Goal: Task Accomplishment & Management: Use online tool/utility

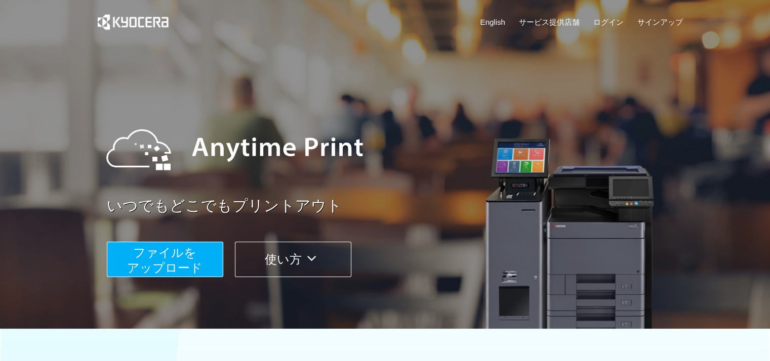
click at [179, 262] on span "ファイルを ​​アップロード" at bounding box center [164, 260] width 75 height 29
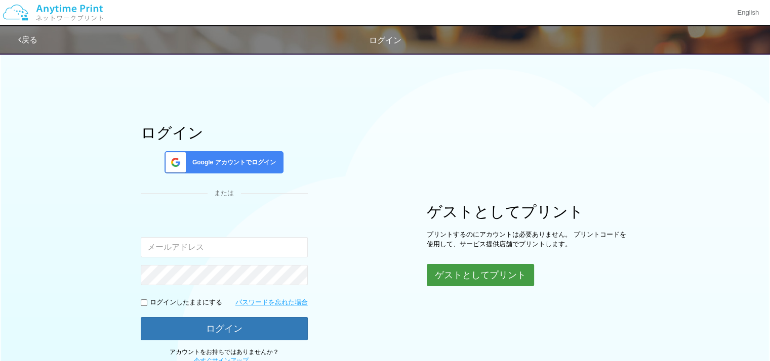
click at [472, 275] on button "ゲストとしてプリント" at bounding box center [480, 275] width 107 height 22
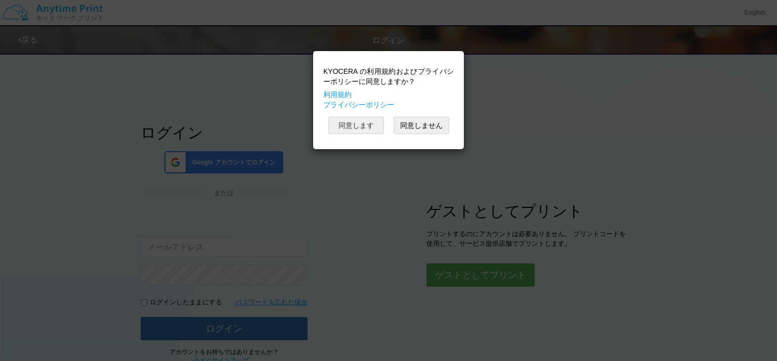
click at [354, 129] on button "同意します" at bounding box center [356, 125] width 56 height 17
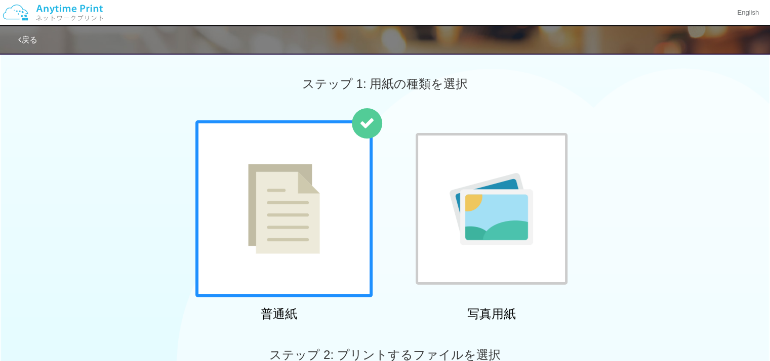
click at [301, 212] on img at bounding box center [284, 209] width 72 height 90
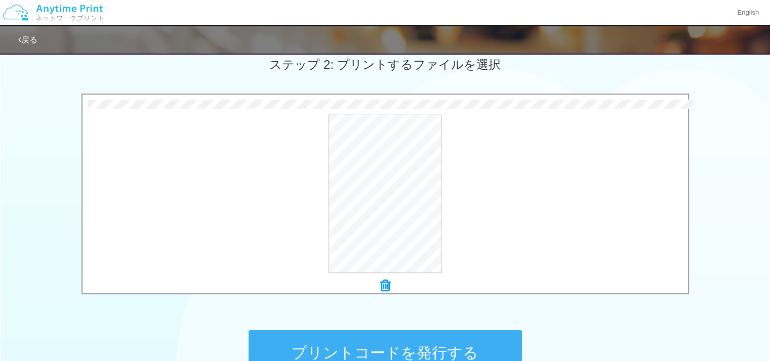
scroll to position [319, 0]
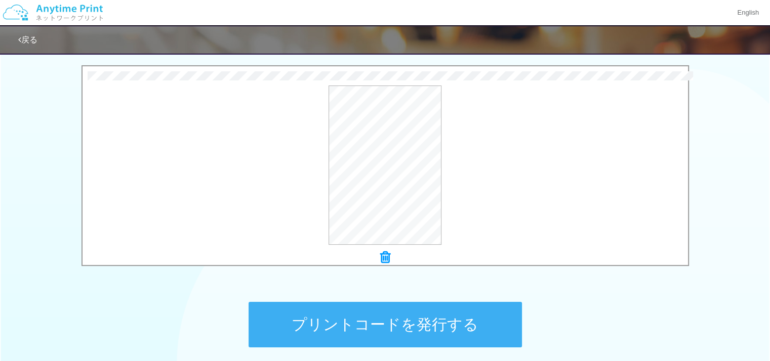
click at [334, 315] on button "プリントコードを発行する" at bounding box center [384, 325] width 273 height 46
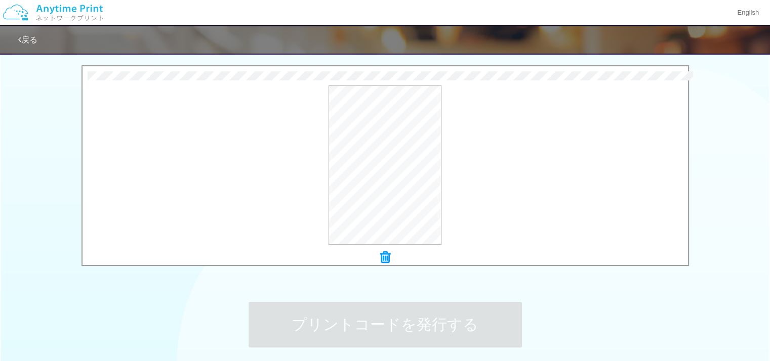
scroll to position [0, 0]
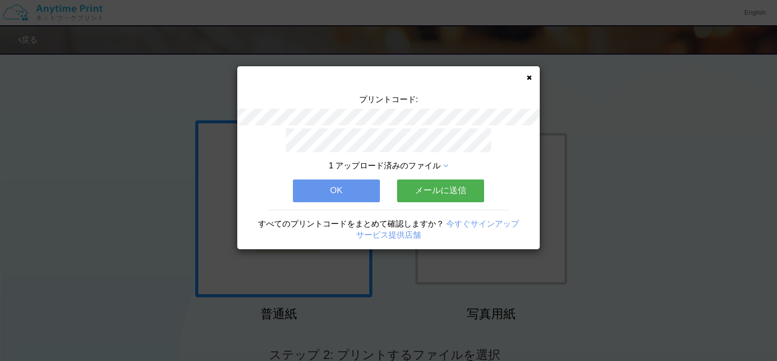
click at [328, 182] on button "OK" at bounding box center [336, 191] width 87 height 22
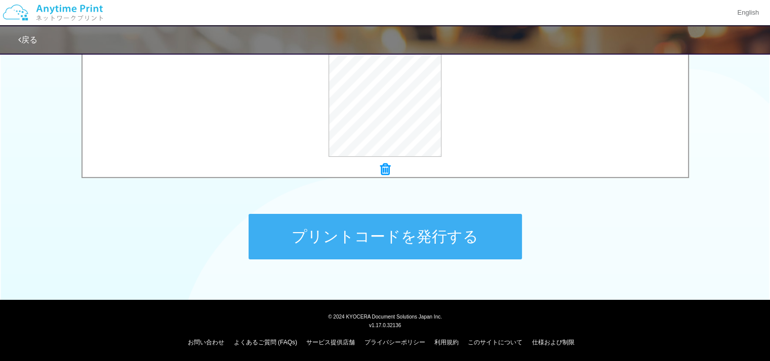
scroll to position [408, 0]
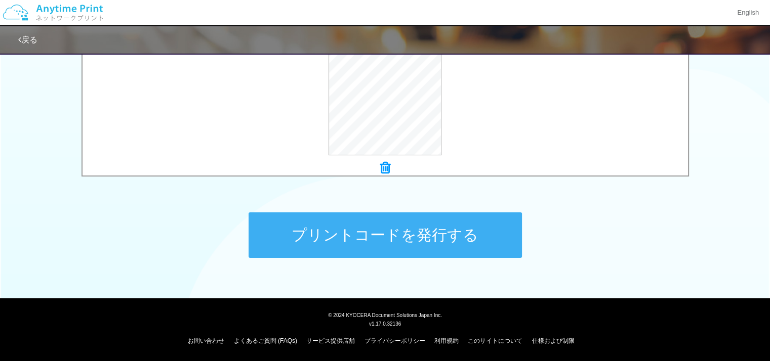
click at [402, 230] on button "プリントコードを発行する" at bounding box center [384, 236] width 273 height 46
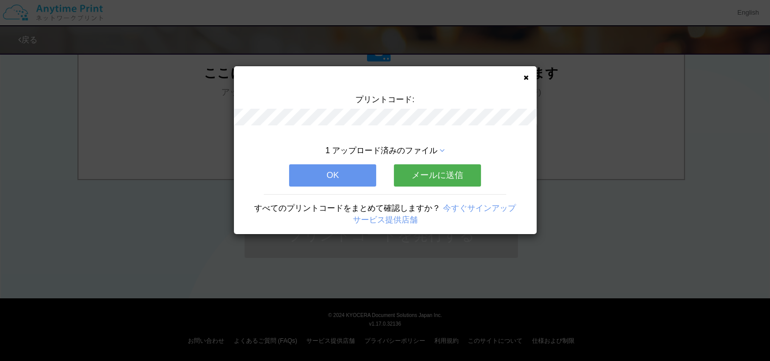
scroll to position [0, 0]
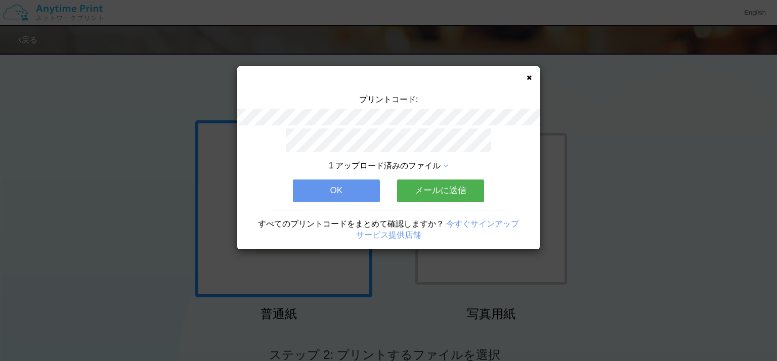
click at [342, 185] on button "OK" at bounding box center [336, 191] width 87 height 22
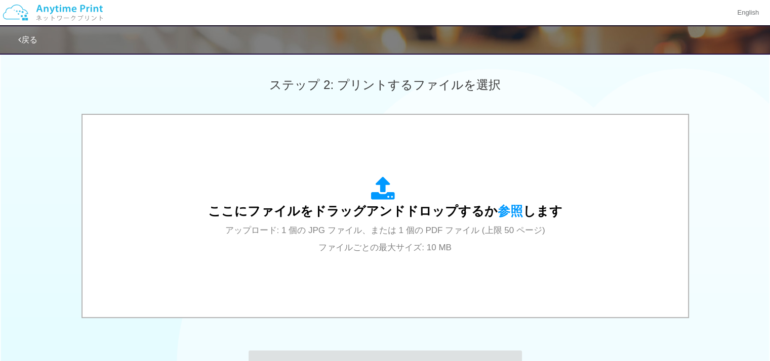
scroll to position [298, 0]
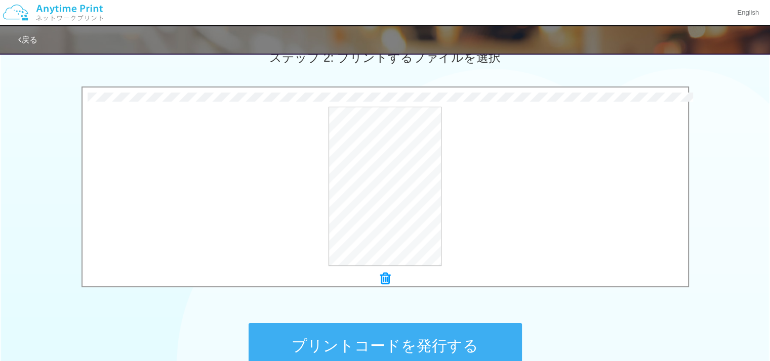
click at [386, 340] on button "プリントコードを発行する" at bounding box center [384, 346] width 273 height 46
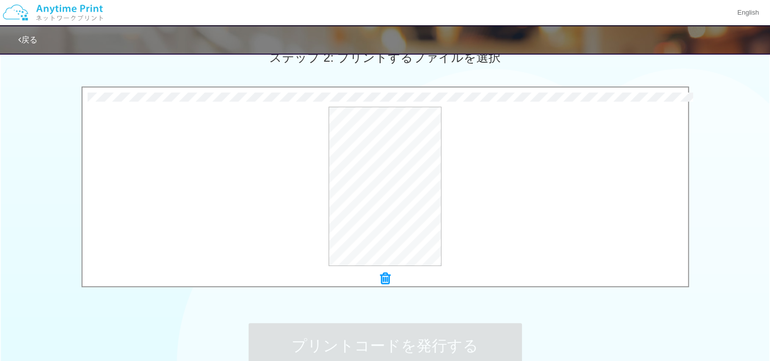
scroll to position [0, 0]
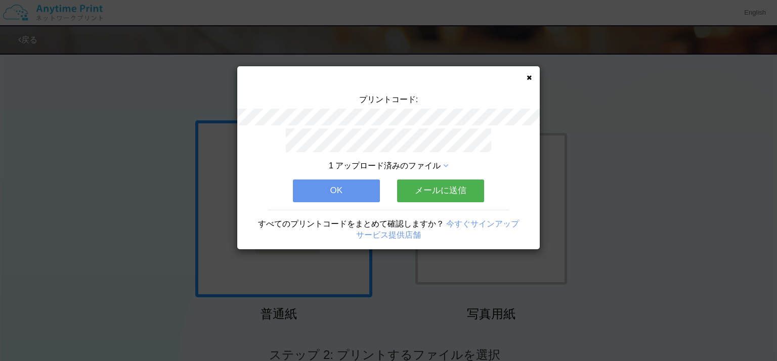
click at [344, 196] on button "OK" at bounding box center [336, 191] width 87 height 22
